Goal: Obtain resource: Download file/media

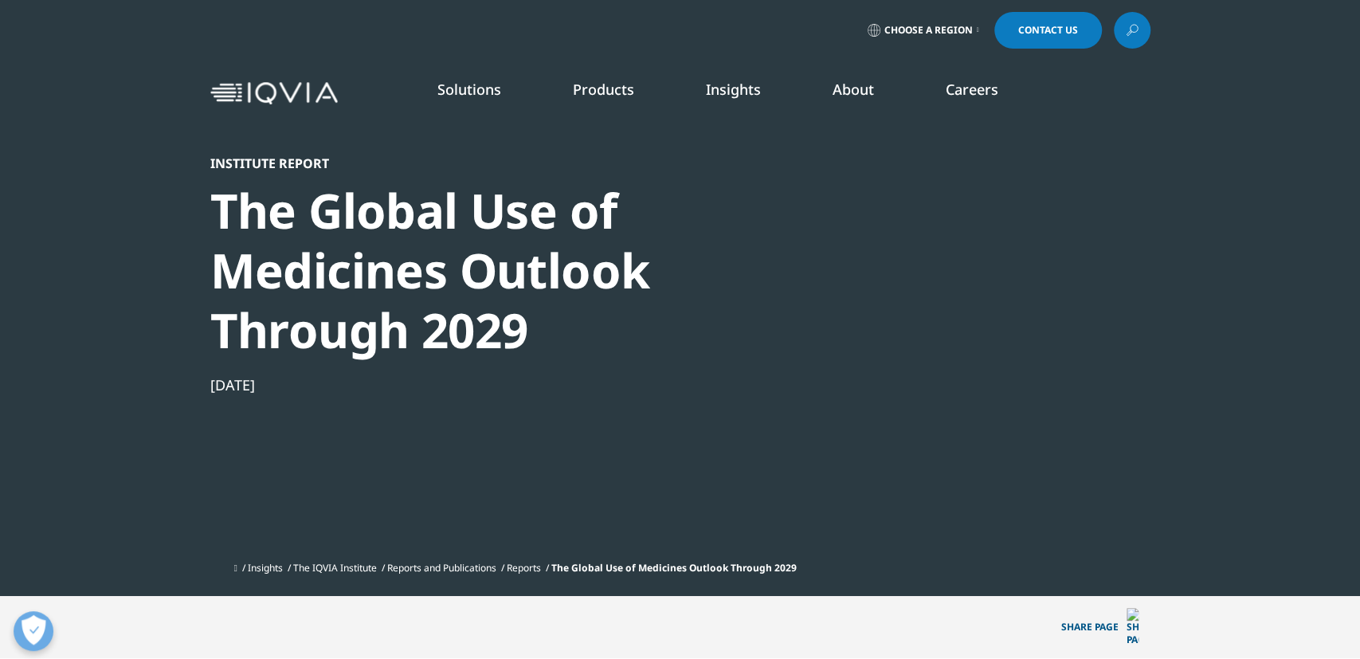
click at [1134, 29] on icon at bounding box center [1132, 30] width 13 height 21
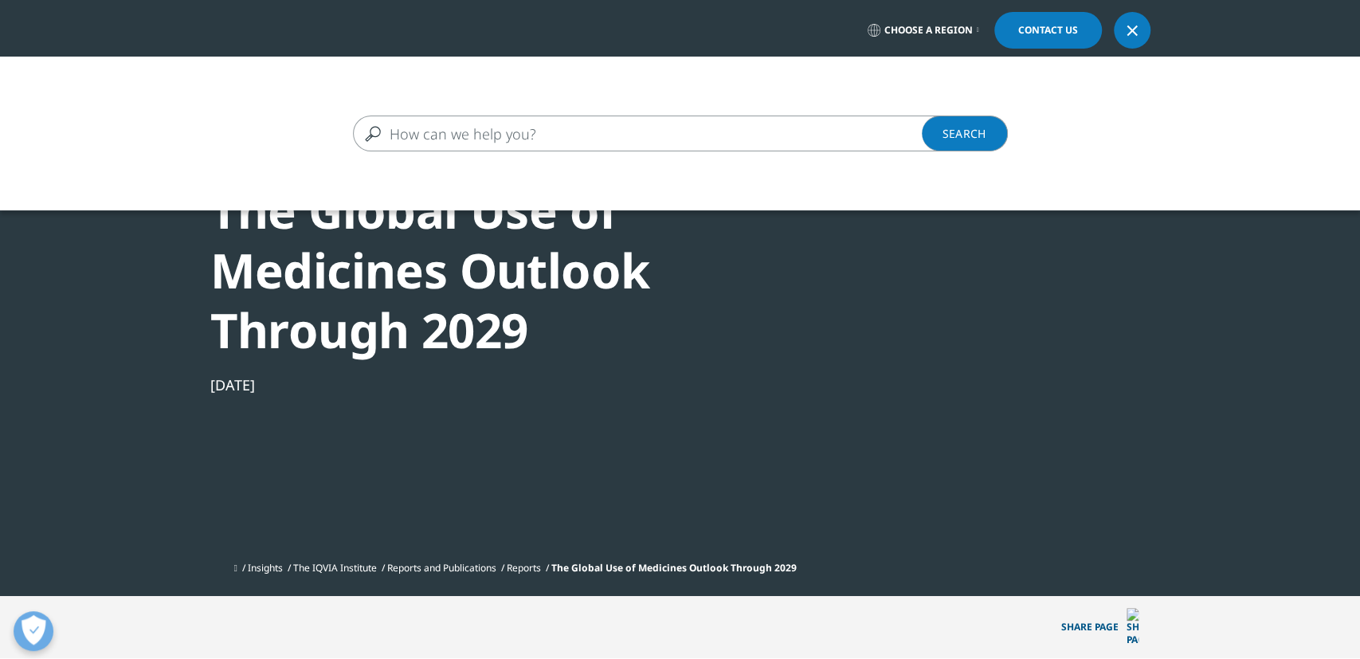
click at [1134, 33] on div at bounding box center [1132, 30] width 13 height 13
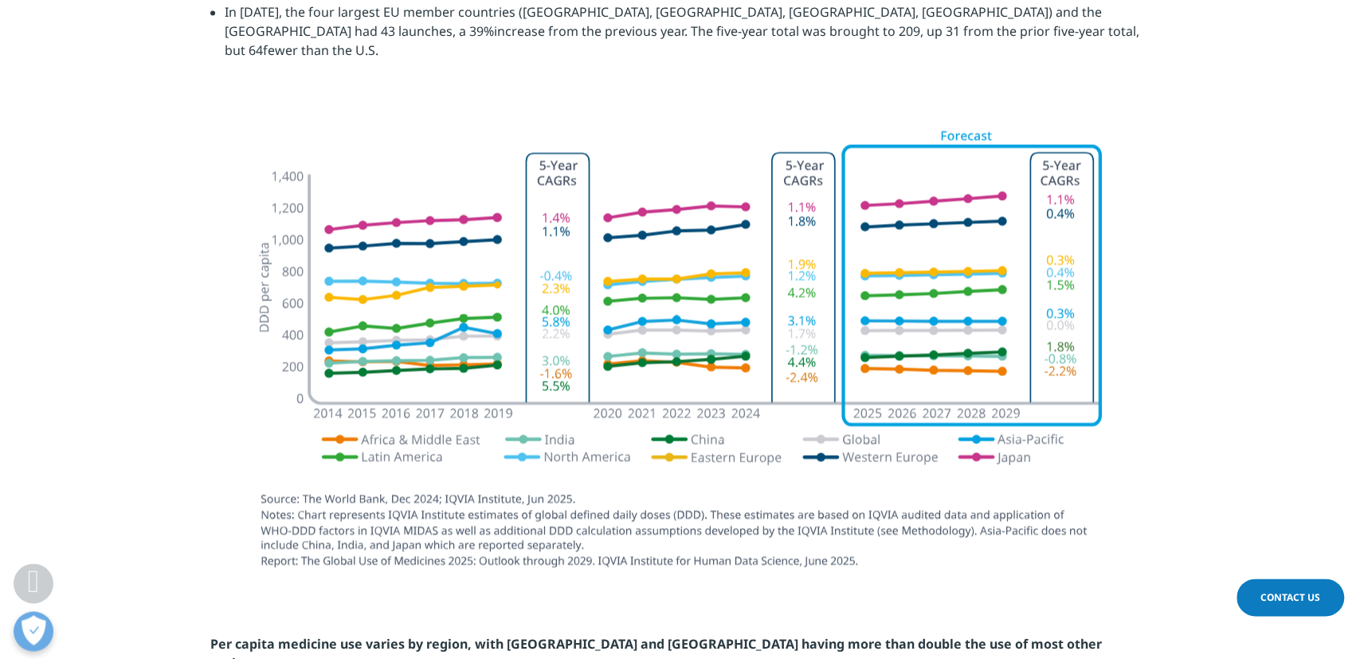
scroll to position [1683, 0]
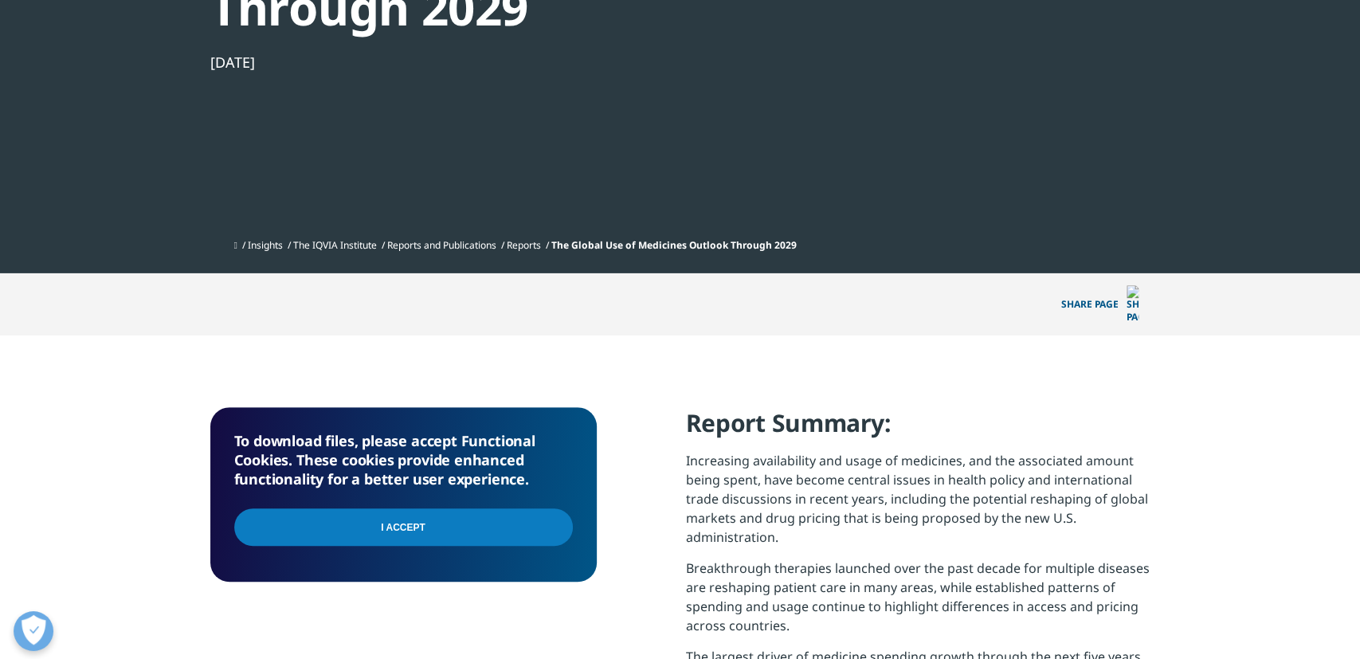
scroll to position [0, 0]
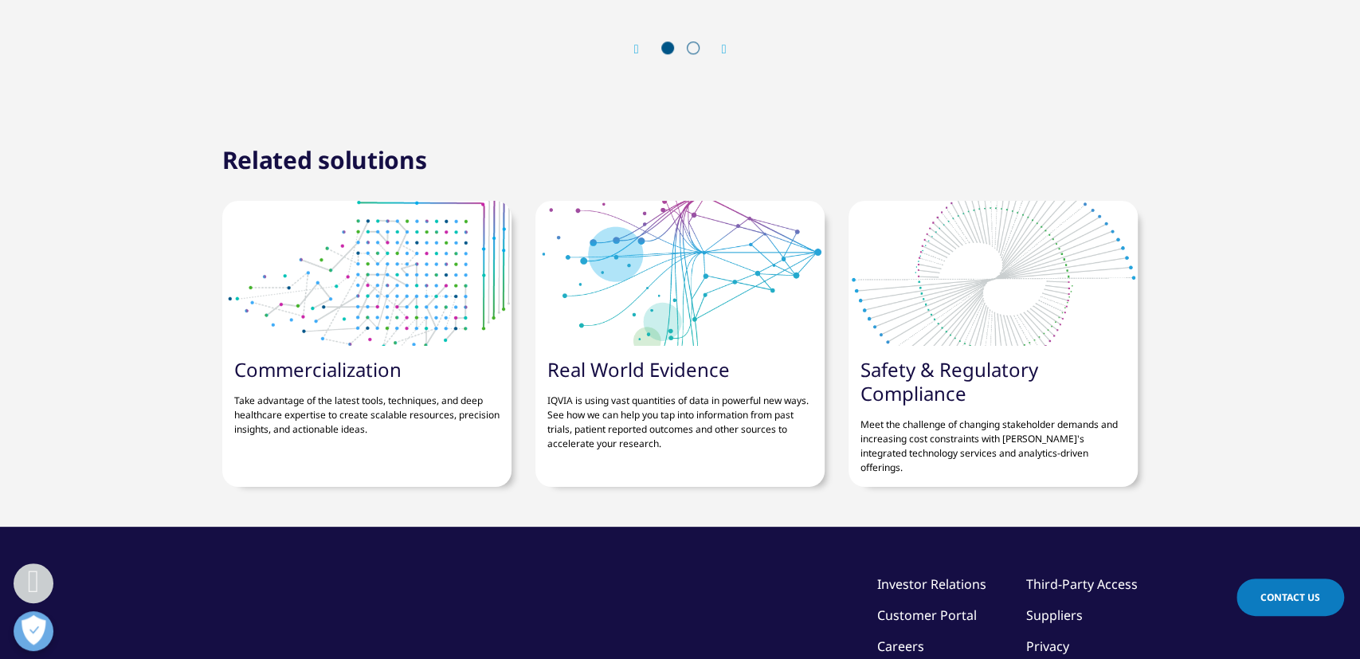
scroll to position [5189, 0]
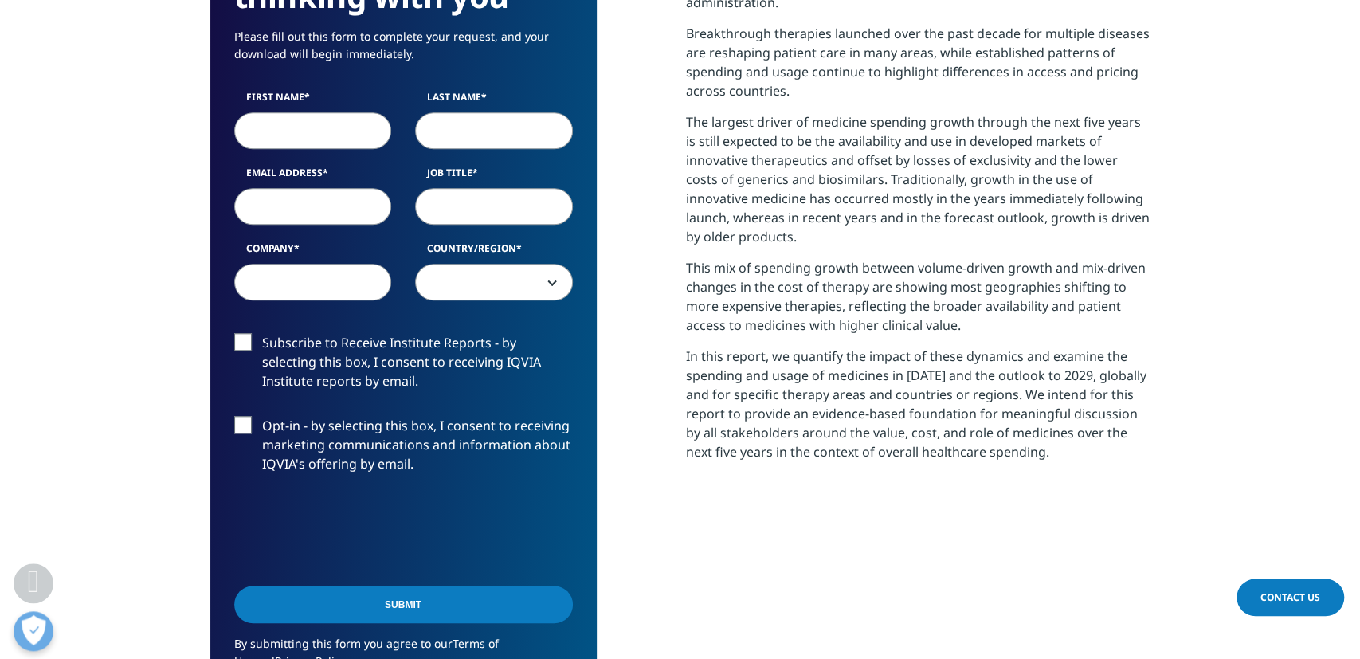
scroll to position [838, 0]
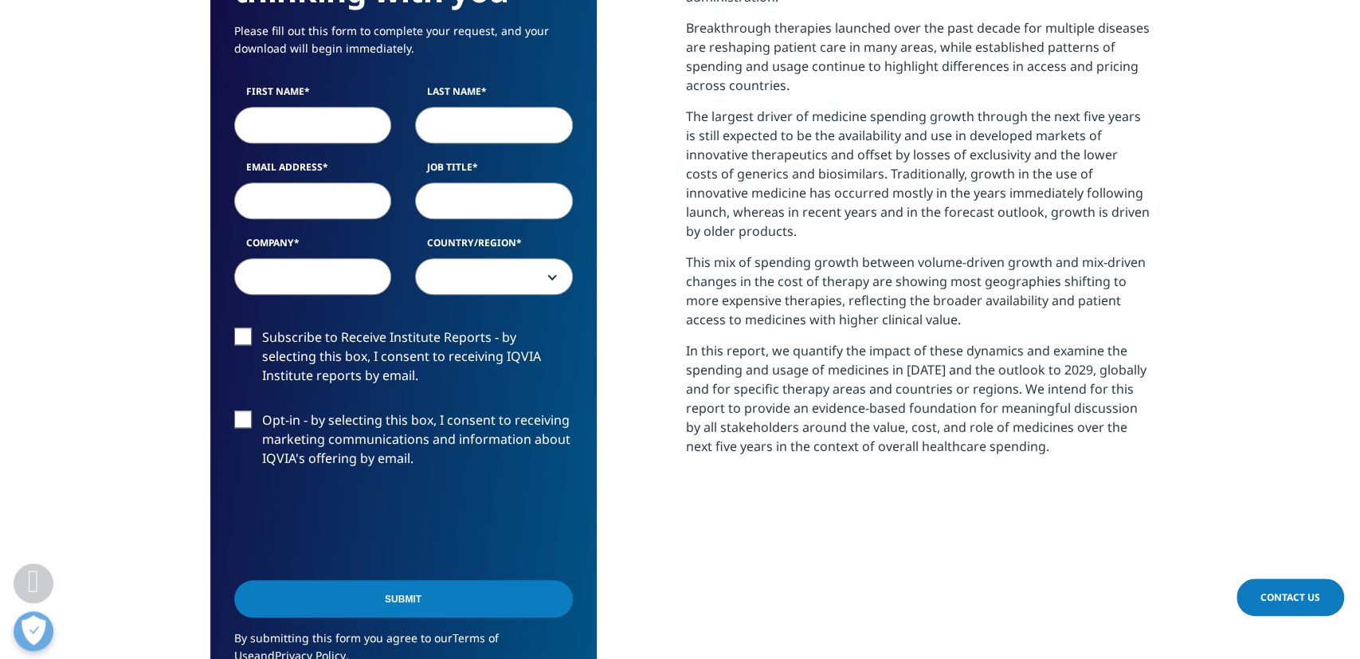
click at [300, 121] on input "First Name" at bounding box center [313, 125] width 158 height 37
type input "jim"
click at [496, 128] on input "Last Name" at bounding box center [494, 125] width 158 height 37
type input "attridge"
click at [287, 198] on input "Email Address" at bounding box center [313, 200] width 158 height 37
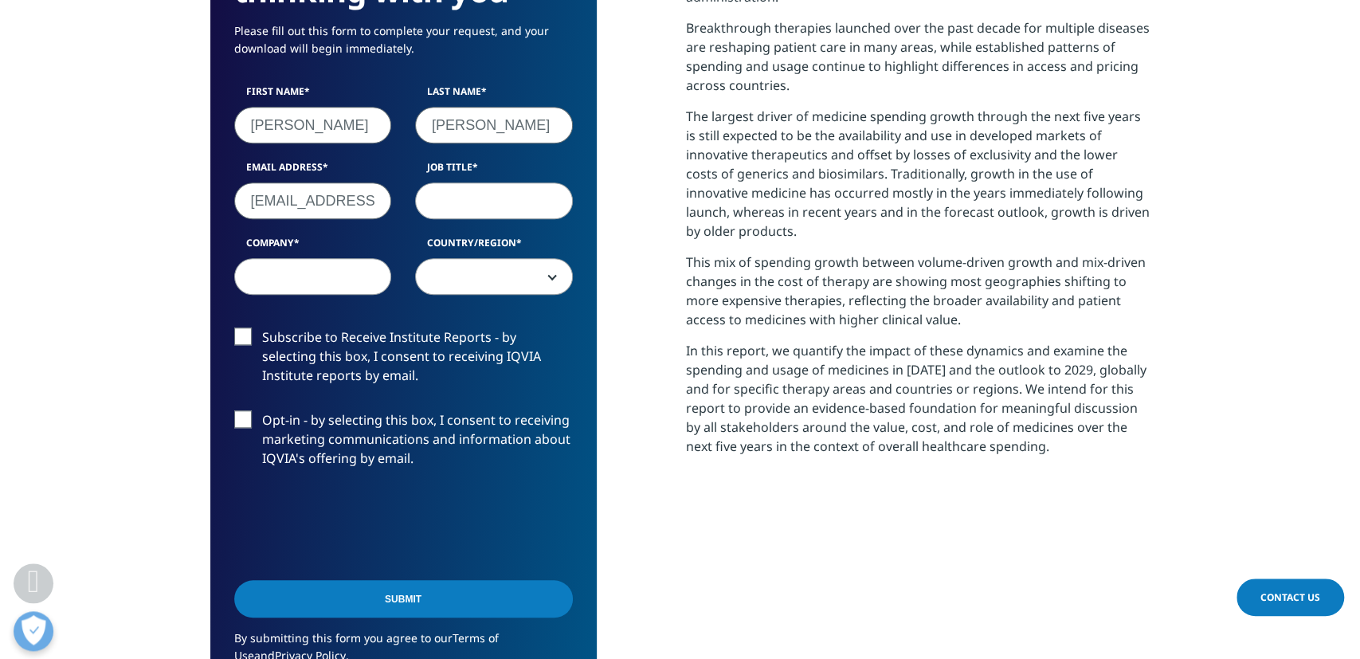
scroll to position [0, 6]
click at [252, 201] on input "jimattridge@aol.com" at bounding box center [313, 200] width 158 height 37
type input "jijimattridge@aol.com"
click at [493, 197] on input "Job Title" at bounding box center [494, 200] width 158 height 37
type input "Senior partner"
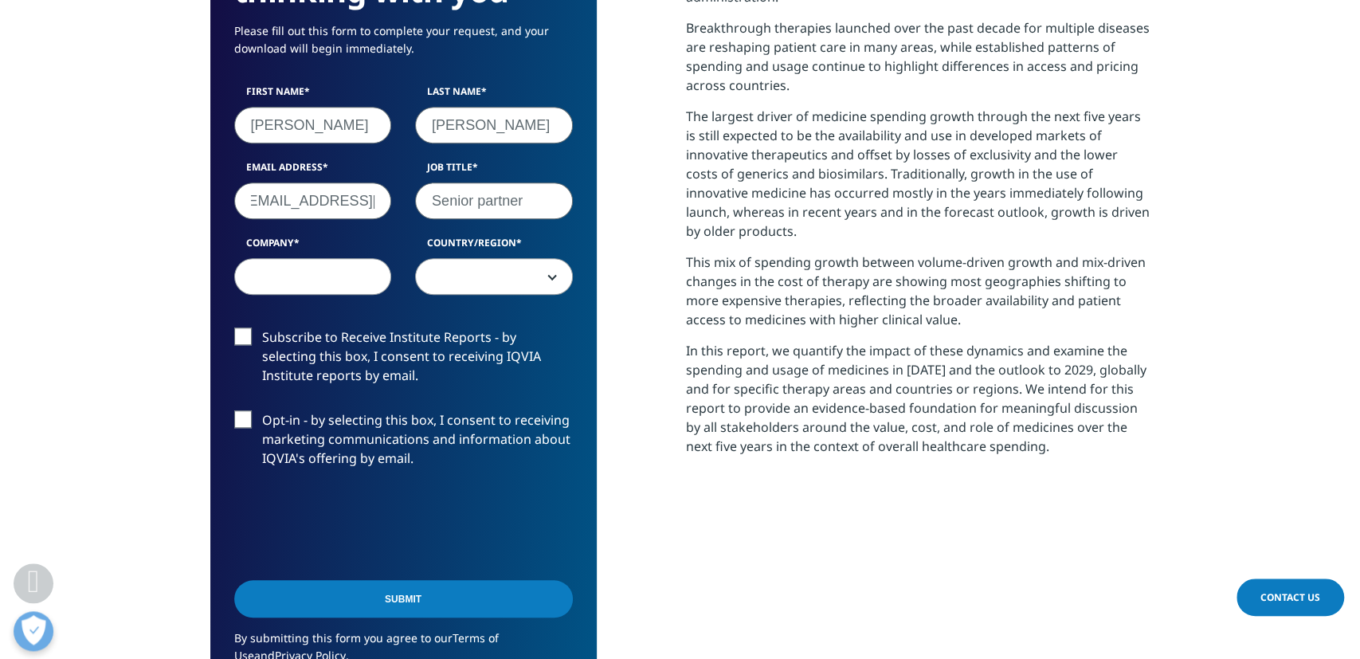
click at [297, 281] on input "Company" at bounding box center [313, 276] width 158 height 37
type input "Bolloin Pharma"
click at [450, 271] on span at bounding box center [494, 277] width 156 height 37
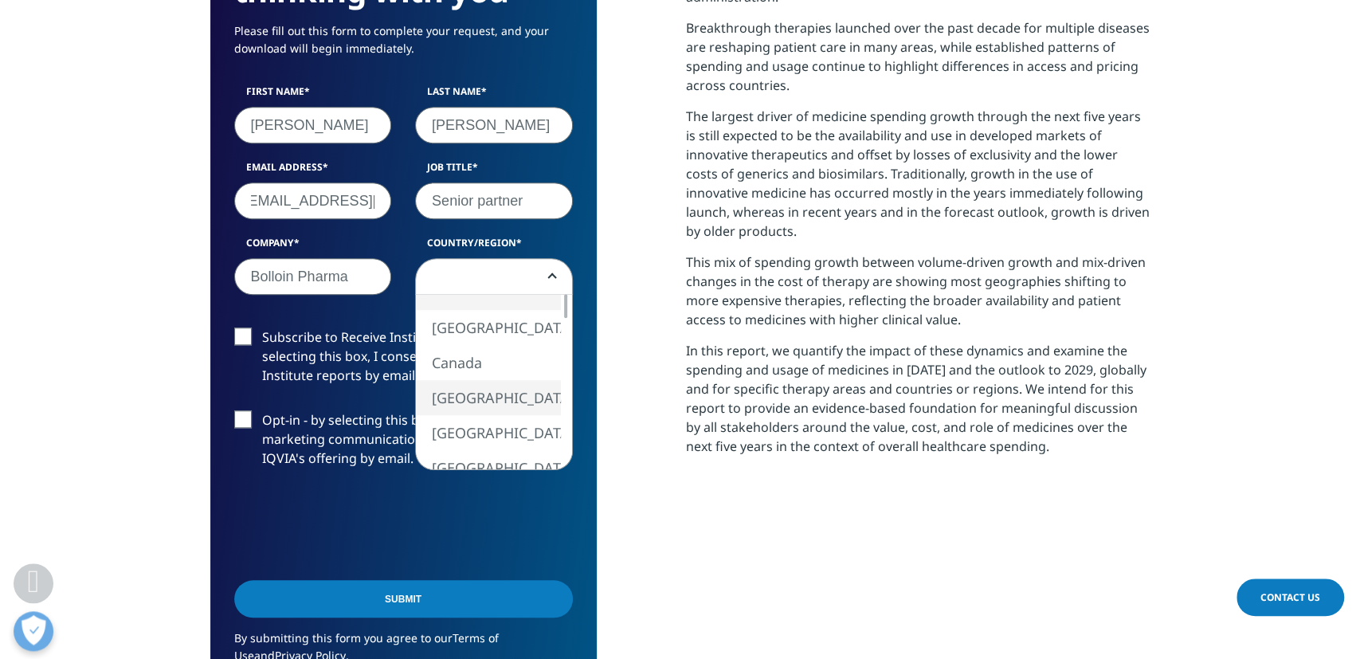
select select "[GEOGRAPHIC_DATA]"
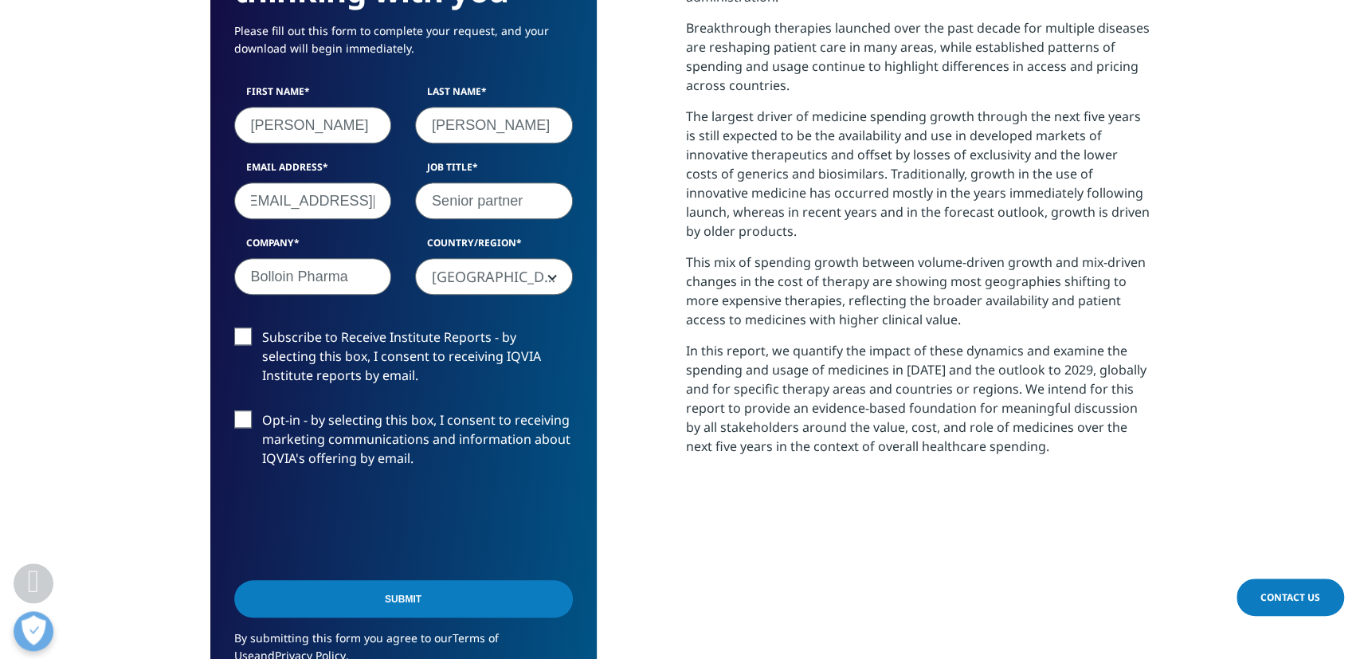
click at [277, 276] on input "Bolloin Pharma" at bounding box center [313, 276] width 158 height 37
type input "Bollin Pharma"
click at [237, 330] on label "Subscribe to Receive Institute Reports - by selecting this box, I consent to re…" at bounding box center [403, 360] width 339 height 66
click at [262, 327] on input "Subscribe to Receive Institute Reports - by selecting this box, I consent to re…" at bounding box center [262, 327] width 0 height 0
drag, startPoint x: 241, startPoint y: 417, endPoint x: 228, endPoint y: 447, distance: 32.4
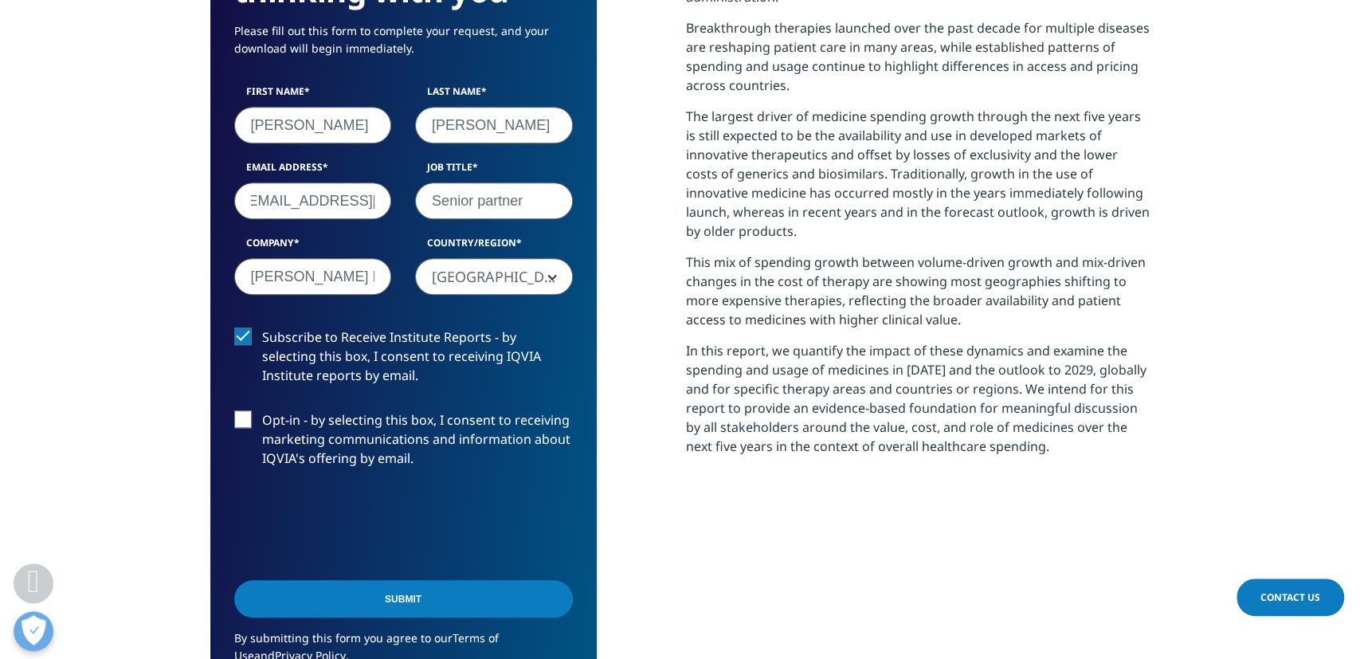
click at [241, 418] on label "Opt-in - by selecting this box, I consent to receiving marketing communications…" at bounding box center [403, 443] width 339 height 66
click at [262, 410] on input "Opt-in - by selecting this box, I consent to receiving marketing communications…" at bounding box center [262, 410] width 0 height 0
click at [402, 594] on input "Submit" at bounding box center [403, 598] width 339 height 37
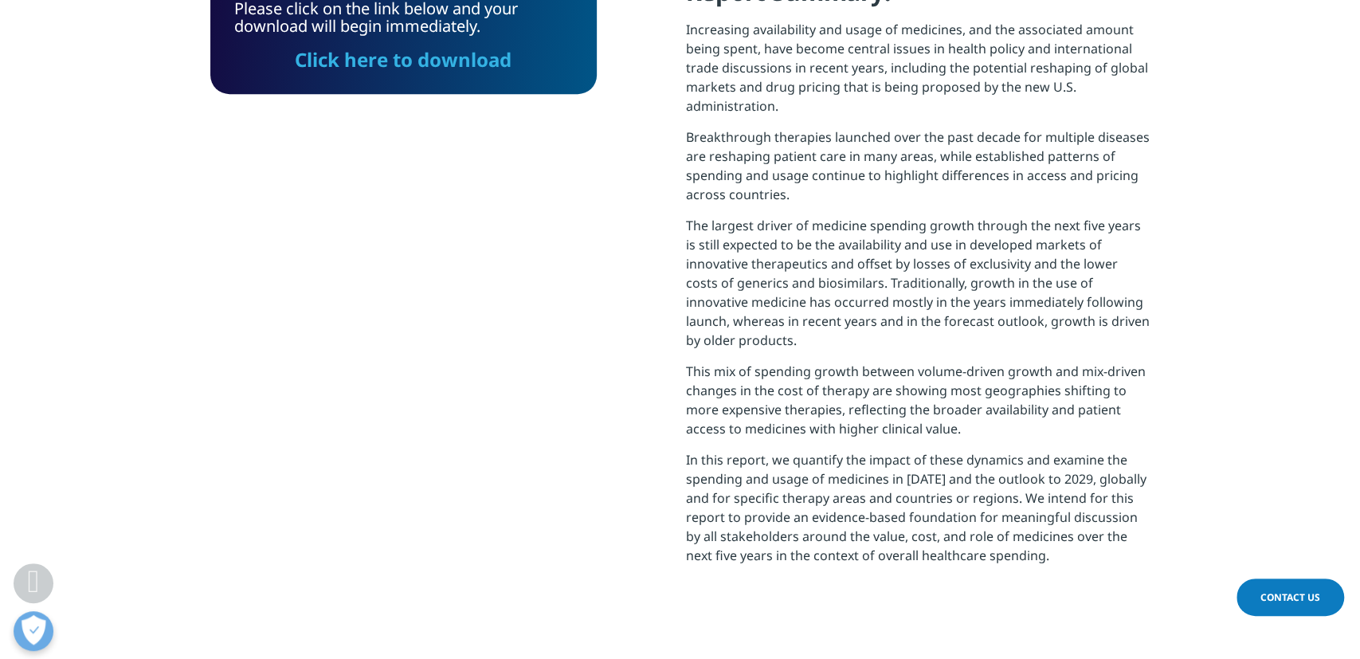
scroll to position [641, 940]
click at [442, 61] on link "Click here to download" at bounding box center [403, 59] width 217 height 26
